Goal: Information Seeking & Learning: Learn about a topic

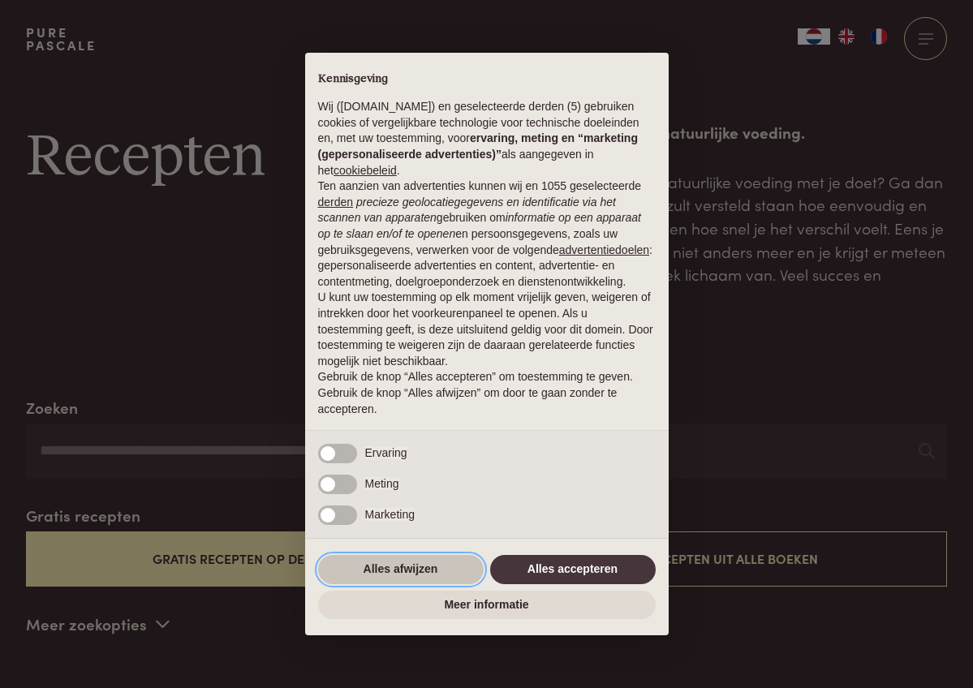
click at [428, 570] on button "Alles afwijzen" at bounding box center [401, 569] width 166 height 29
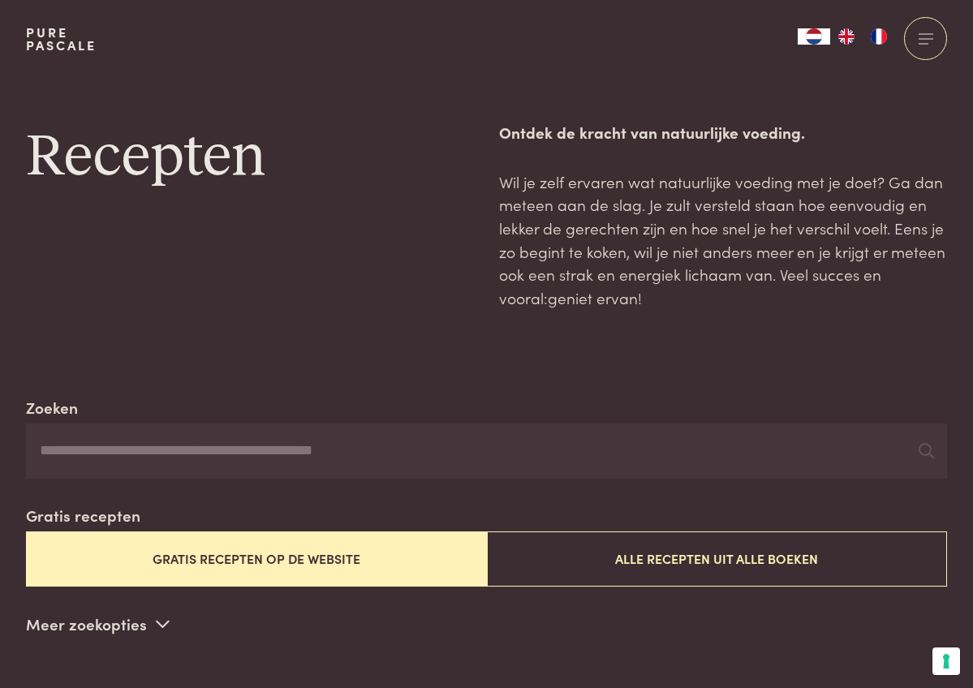
click at [349, 554] on button "Gratis recepten op de website" at bounding box center [256, 559] width 461 height 54
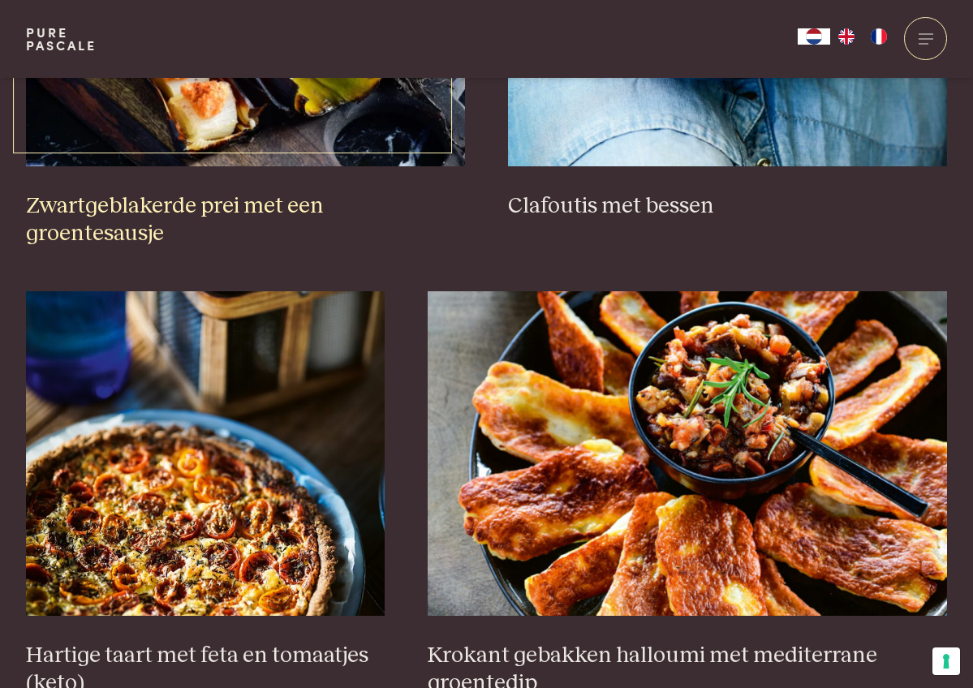
scroll to position [848, 0]
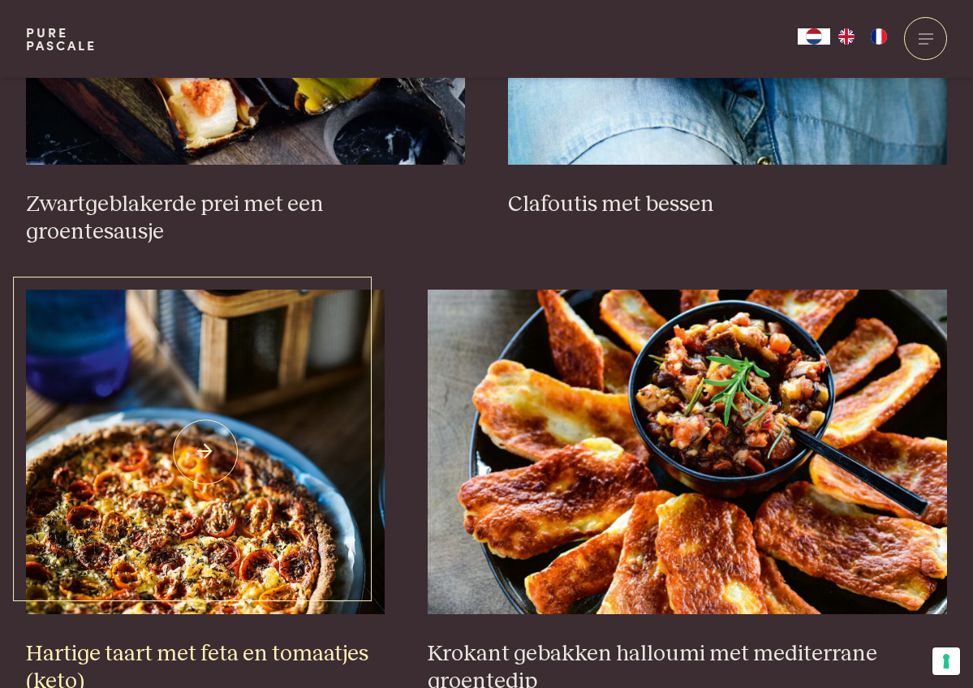
click at [331, 519] on img at bounding box center [205, 452] width 359 height 325
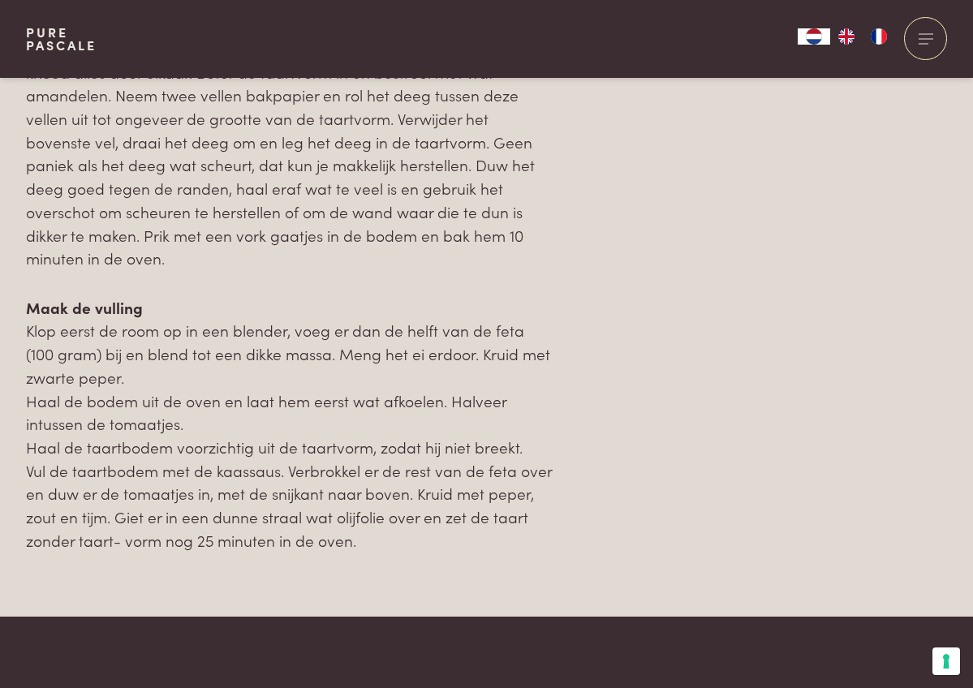
scroll to position [2034, 0]
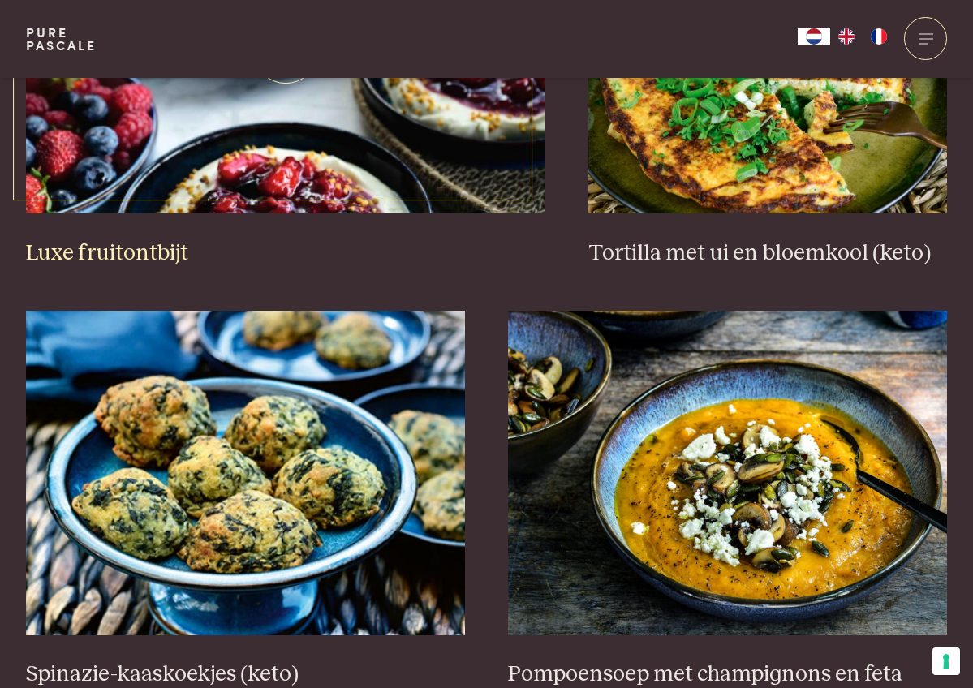
scroll to position [1700, 0]
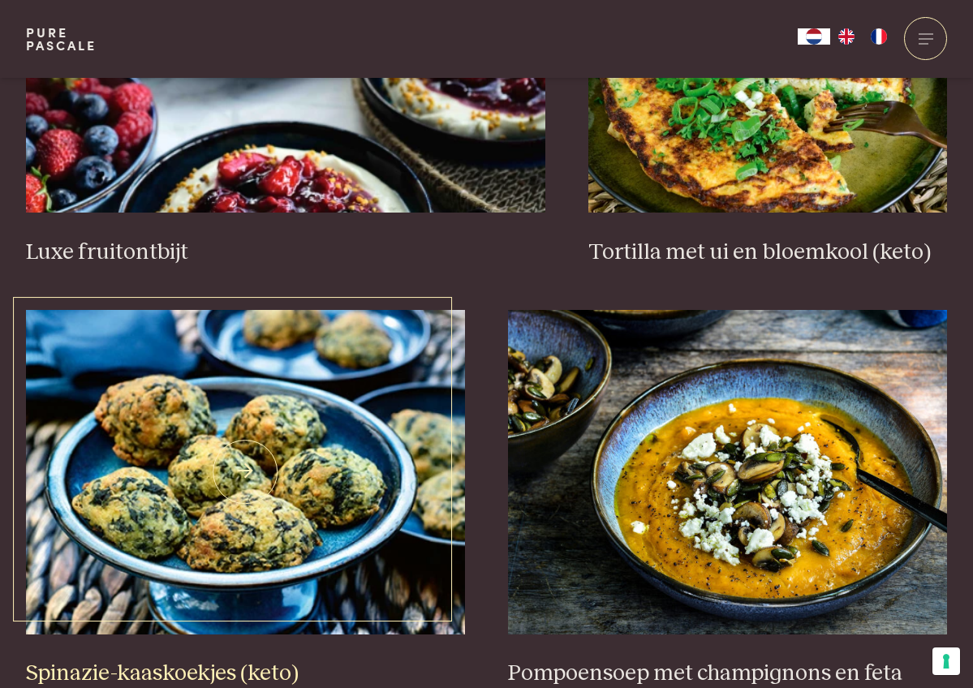
click at [216, 506] on img at bounding box center [245, 472] width 439 height 325
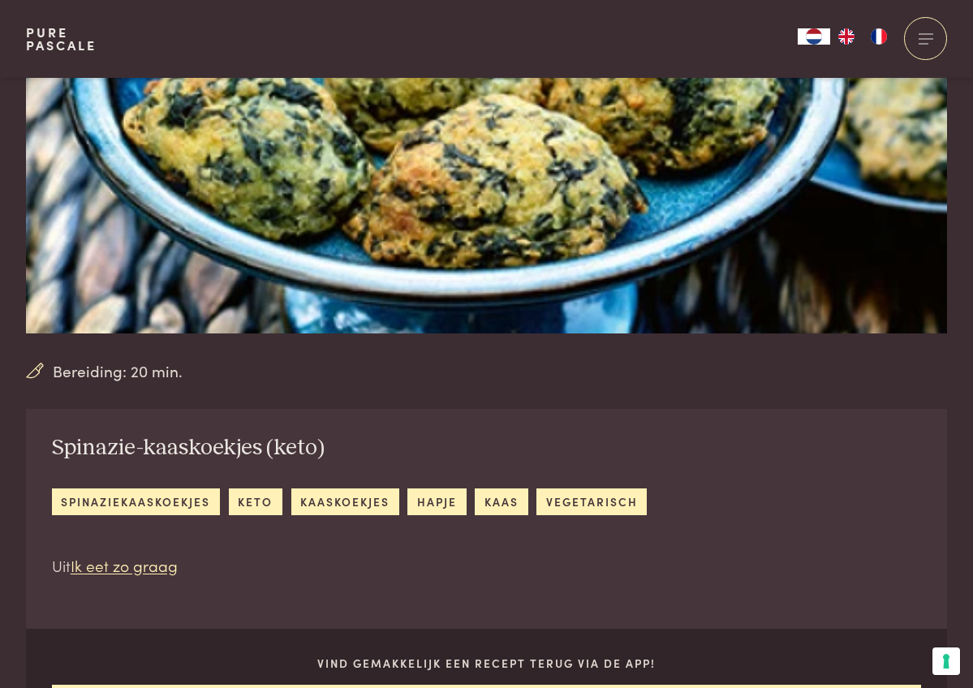
scroll to position [296, 0]
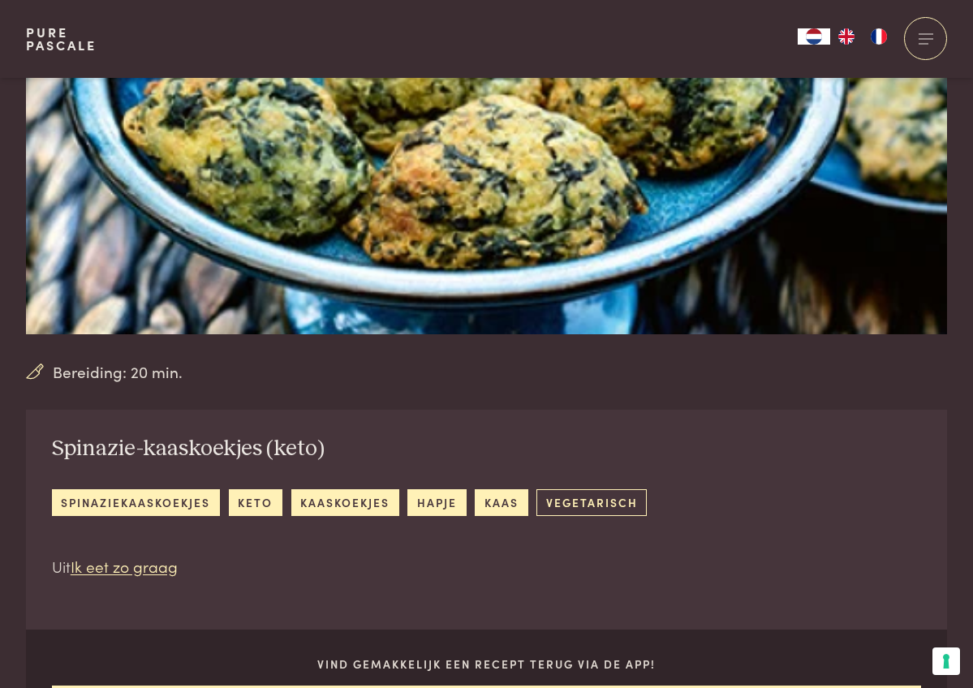
click at [563, 499] on link "vegetarisch" at bounding box center [591, 502] width 110 height 27
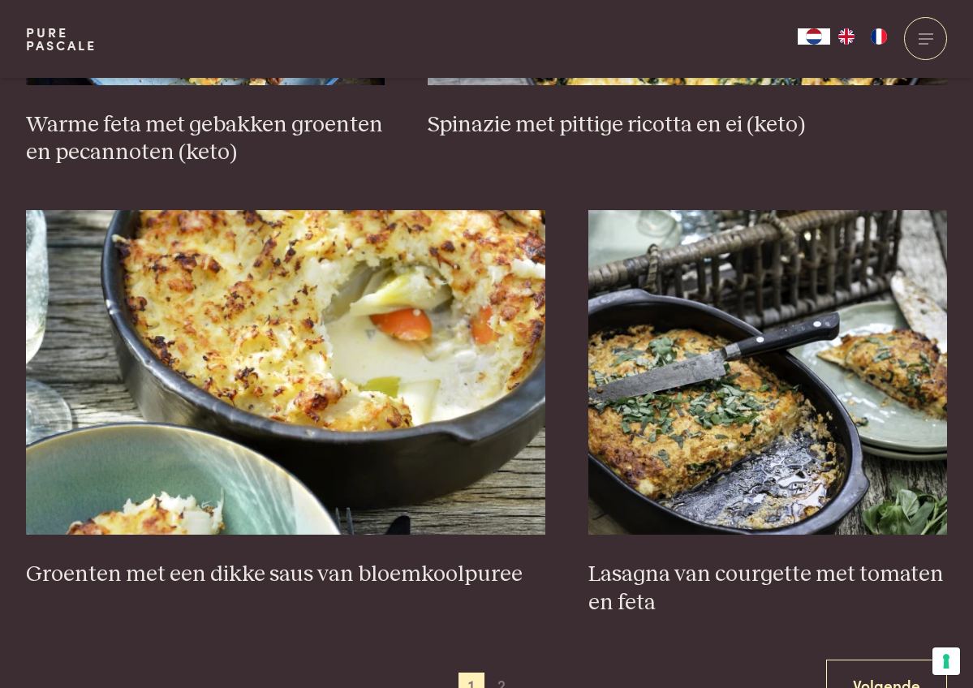
scroll to position [2672, 0]
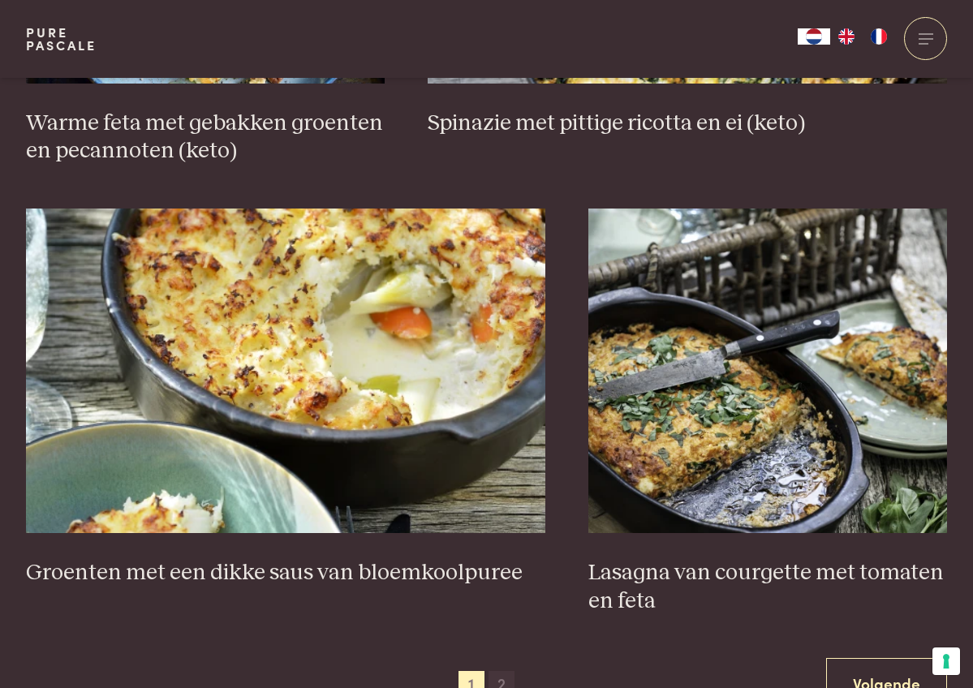
click at [502, 671] on span "2" at bounding box center [502, 684] width 26 height 26
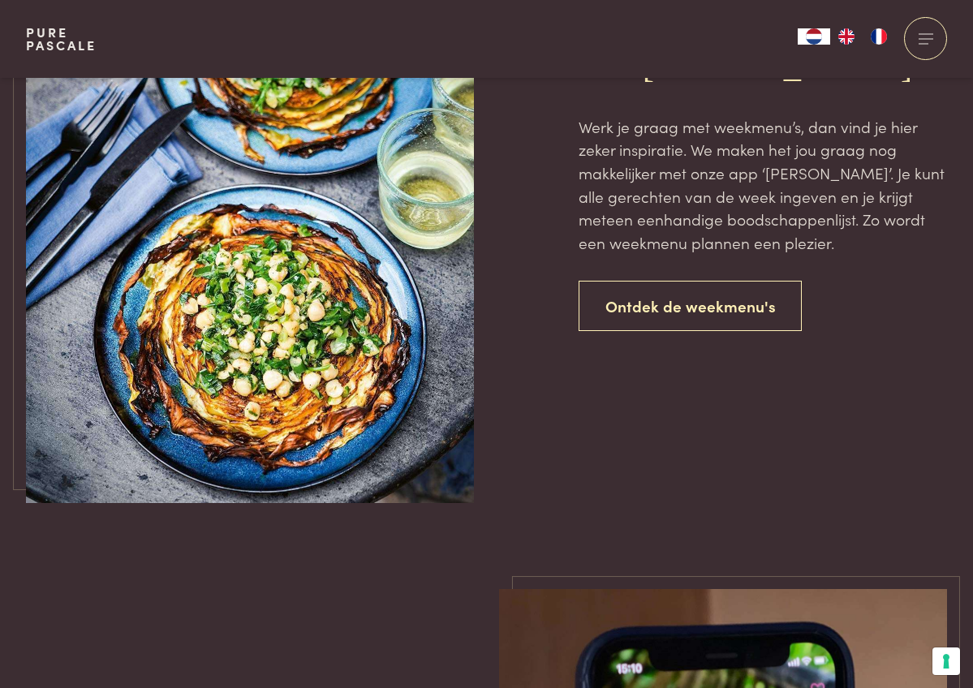
scroll to position [1414, 0]
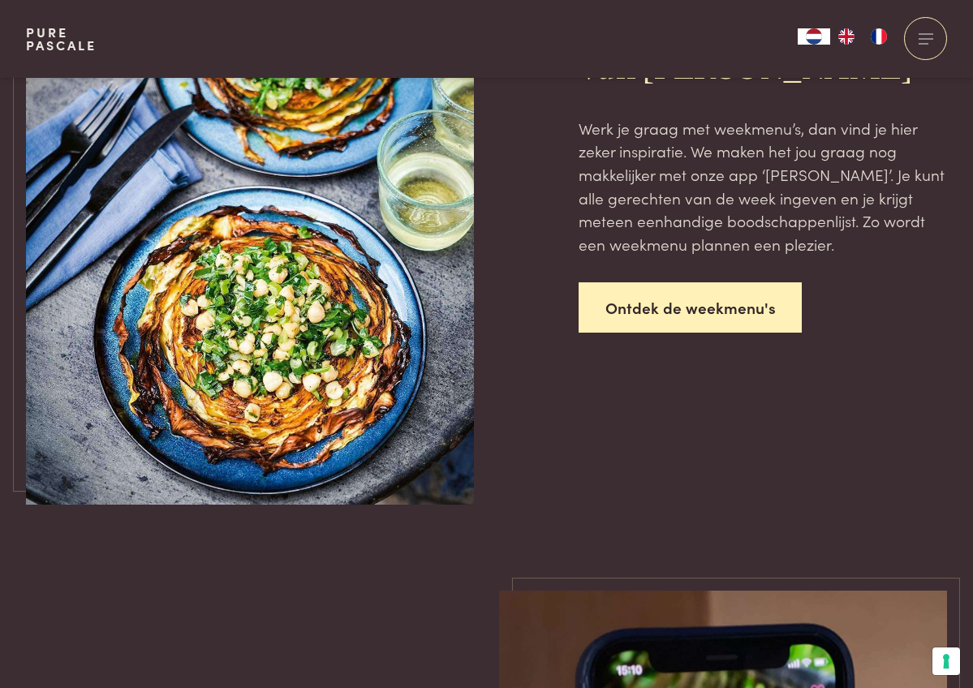
click at [658, 311] on link "Ontdek de weekmenu's" at bounding box center [691, 307] width 224 height 51
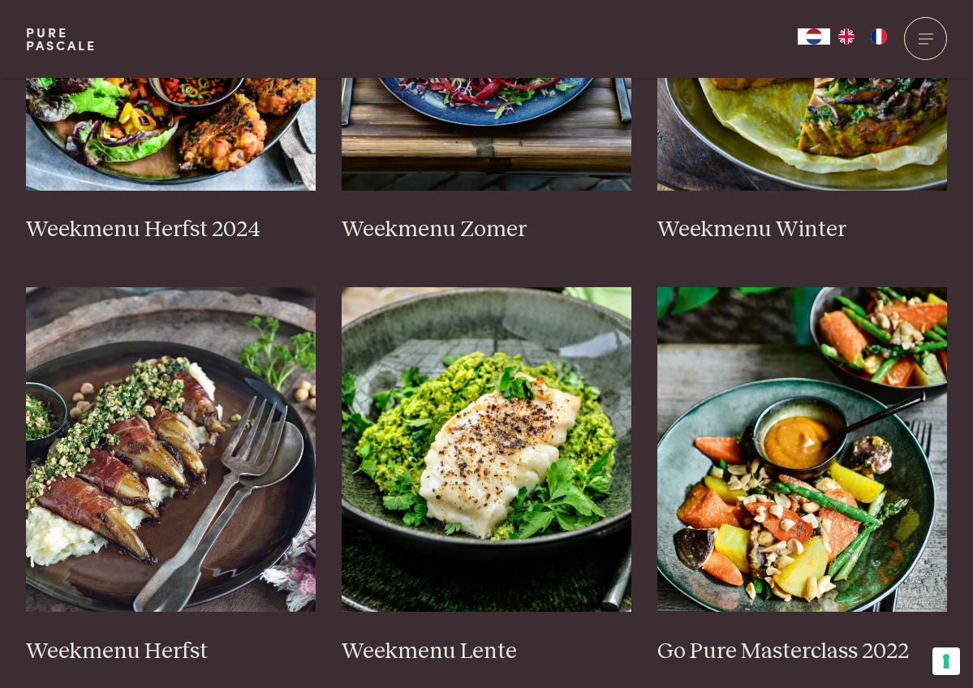
scroll to position [607, 0]
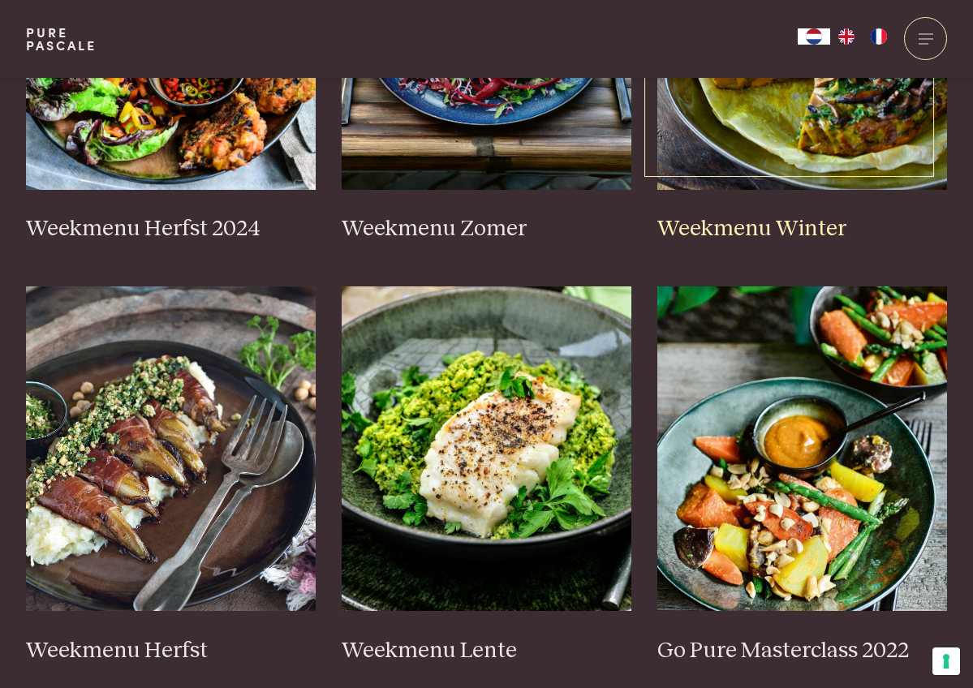
click at [801, 224] on h3 "Weekmenu Winter" at bounding box center [802, 229] width 290 height 28
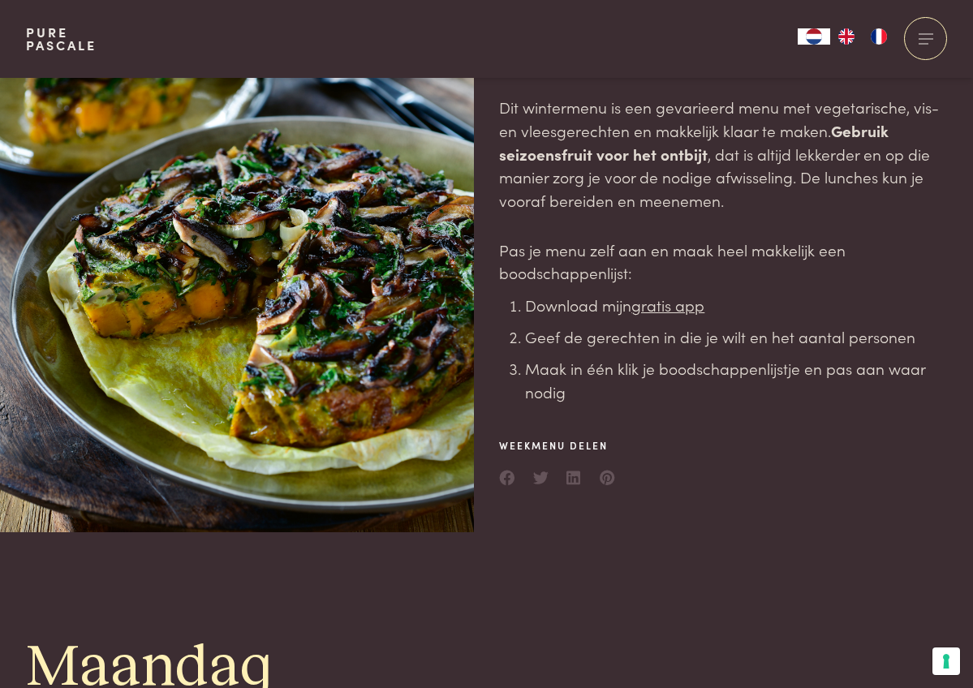
scroll to position [140, 0]
